Goal: Navigation & Orientation: Find specific page/section

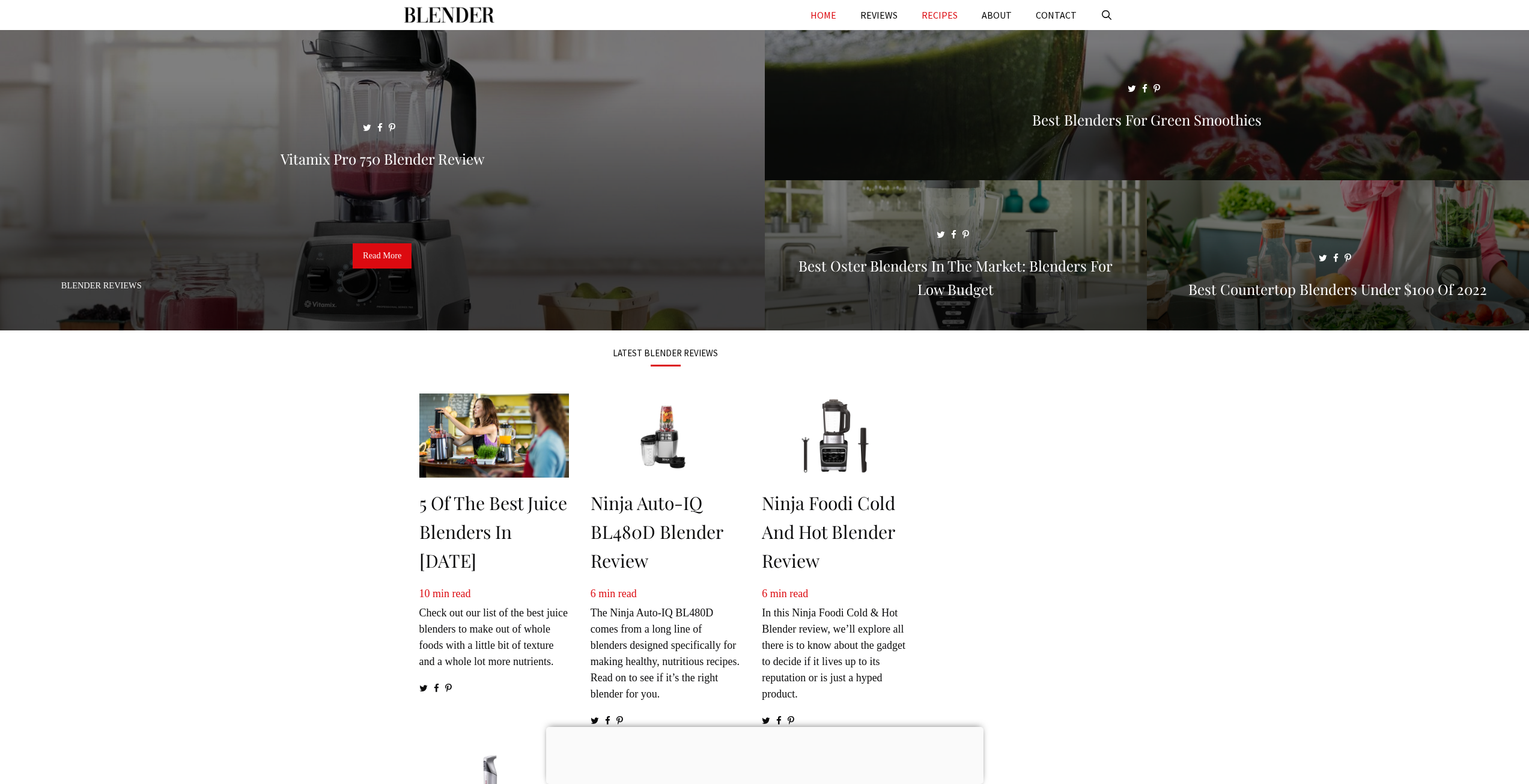
click at [937, 22] on link "RECIPES" at bounding box center [939, 15] width 60 height 30
